Goal: Information Seeking & Learning: Learn about a topic

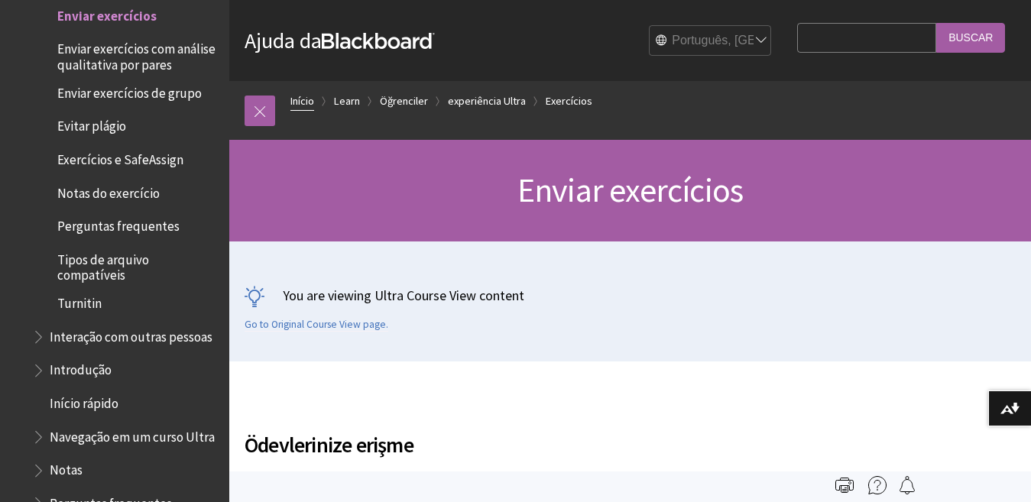
click at [304, 106] on link "Início" at bounding box center [302, 101] width 24 height 19
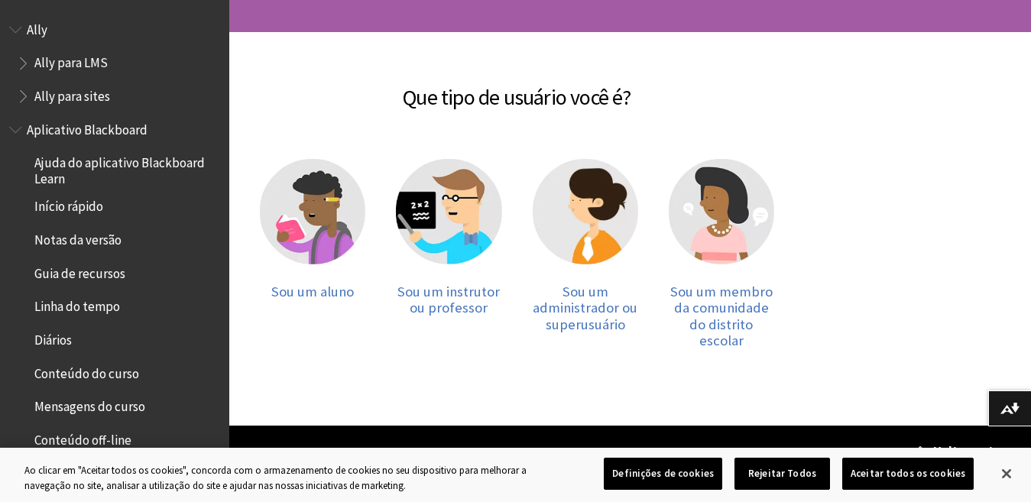
scroll to position [245, 0]
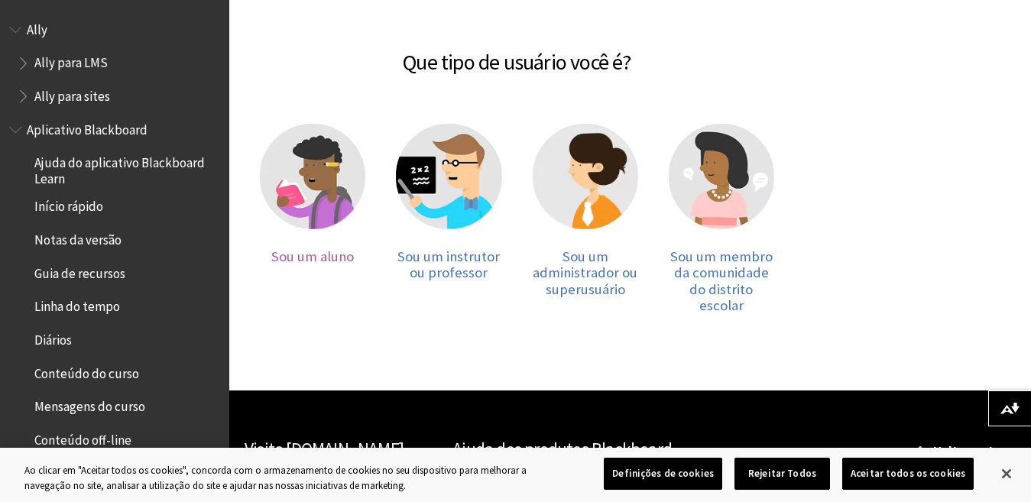
click at [322, 202] on img at bounding box center [312, 176] width 105 height 105
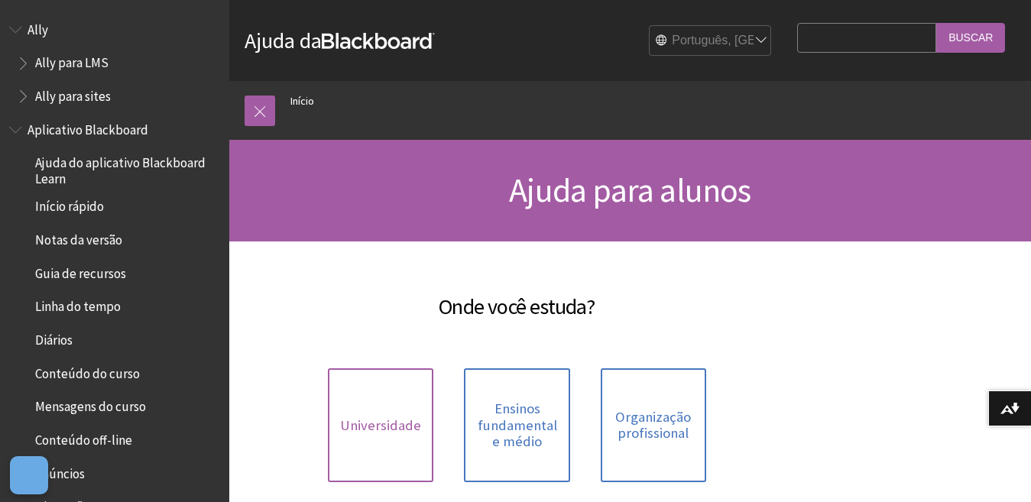
click at [376, 430] on span "Universidade" at bounding box center [380, 425] width 81 height 17
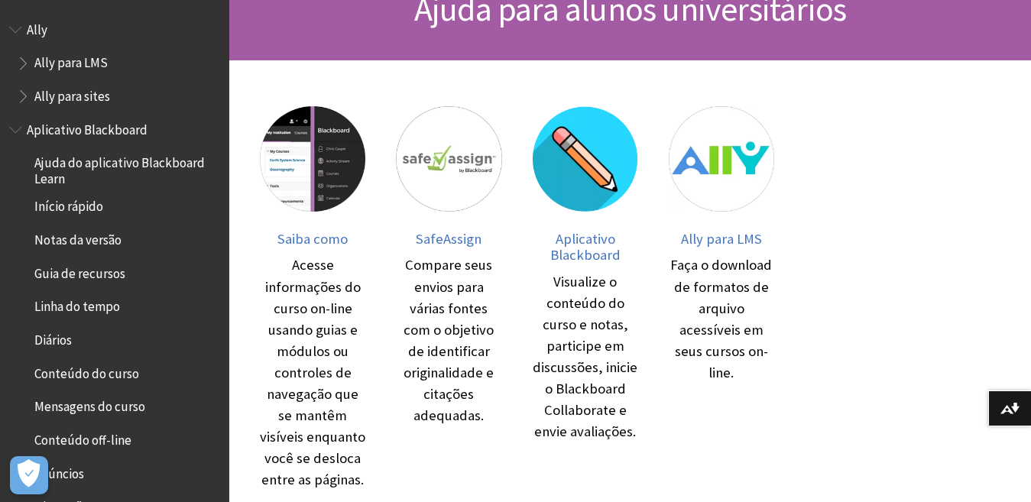
scroll to position [183, 0]
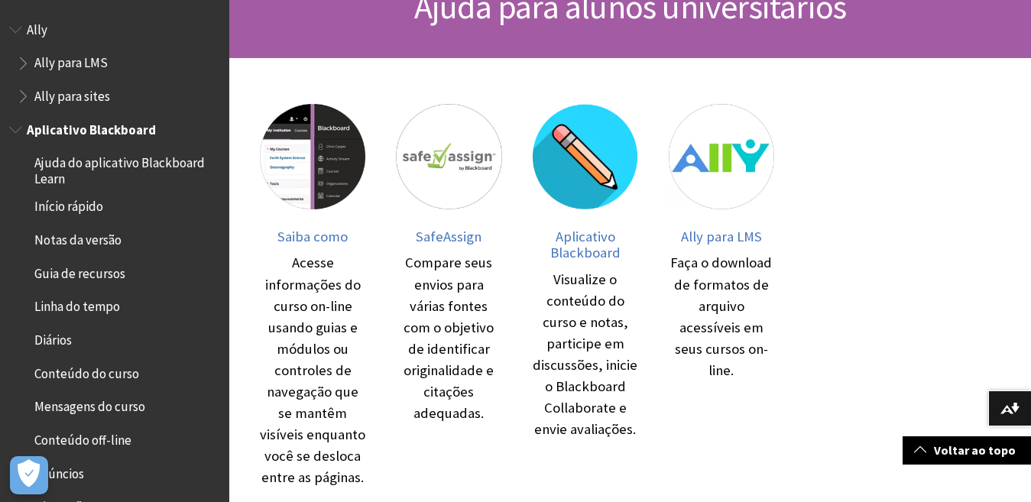
click at [123, 128] on span "Aplicativo Blackboard" at bounding box center [91, 127] width 129 height 21
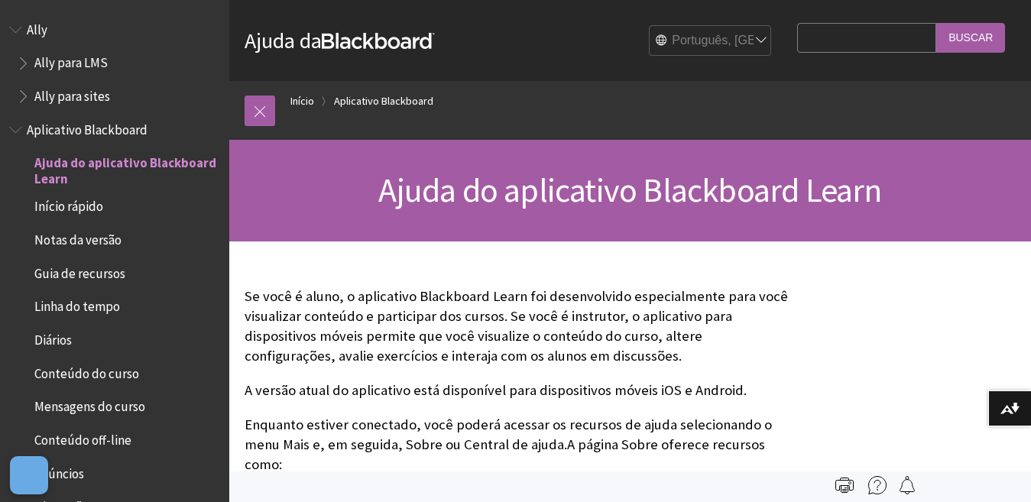
scroll to position [127, 0]
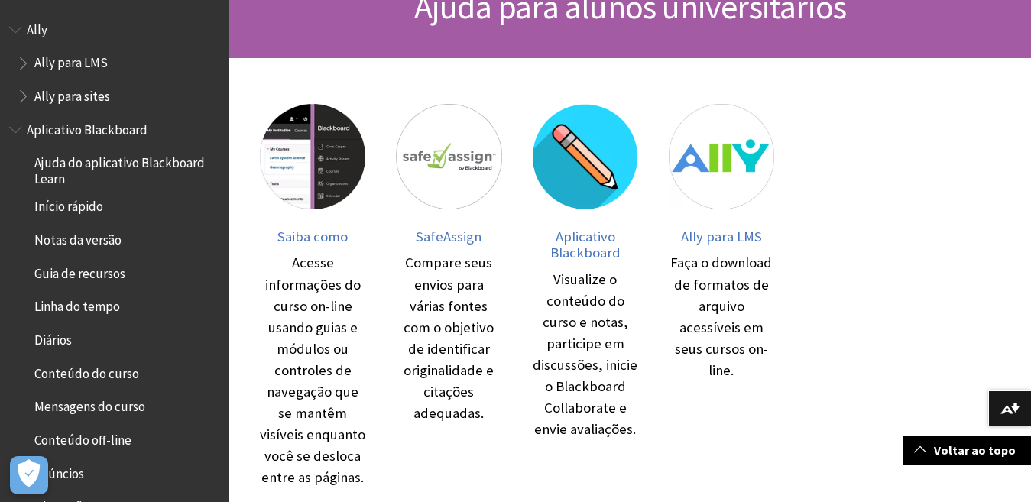
scroll to position [183, 0]
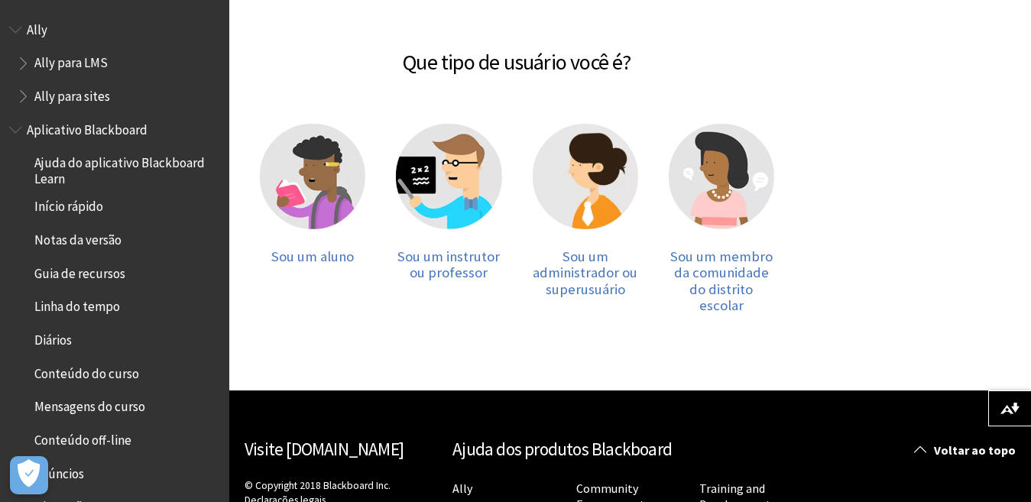
scroll to position [245, 0]
